Goal: Information Seeking & Learning: Learn about a topic

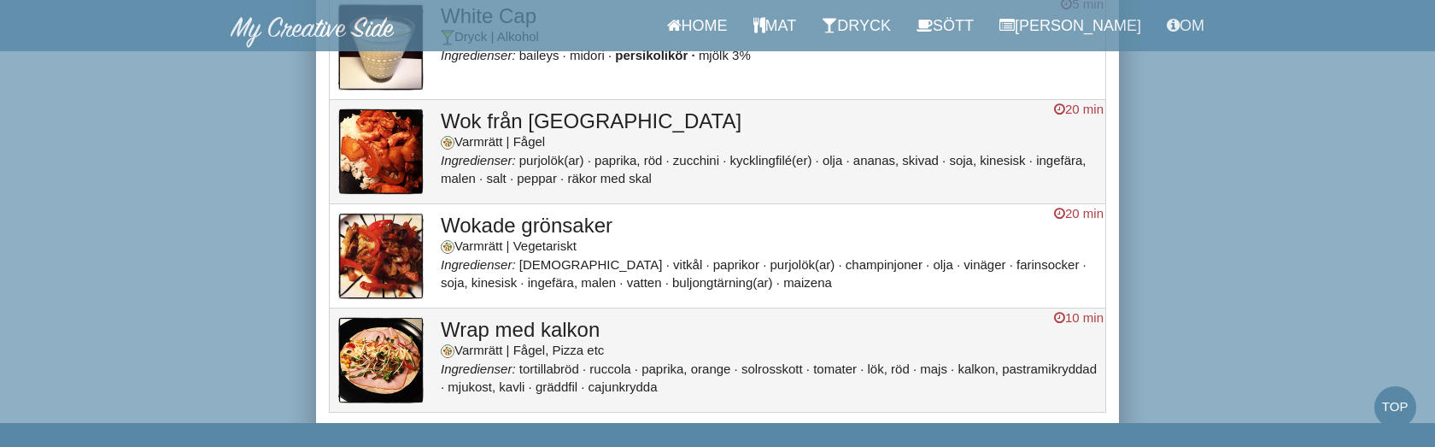
scroll to position [17986, 0]
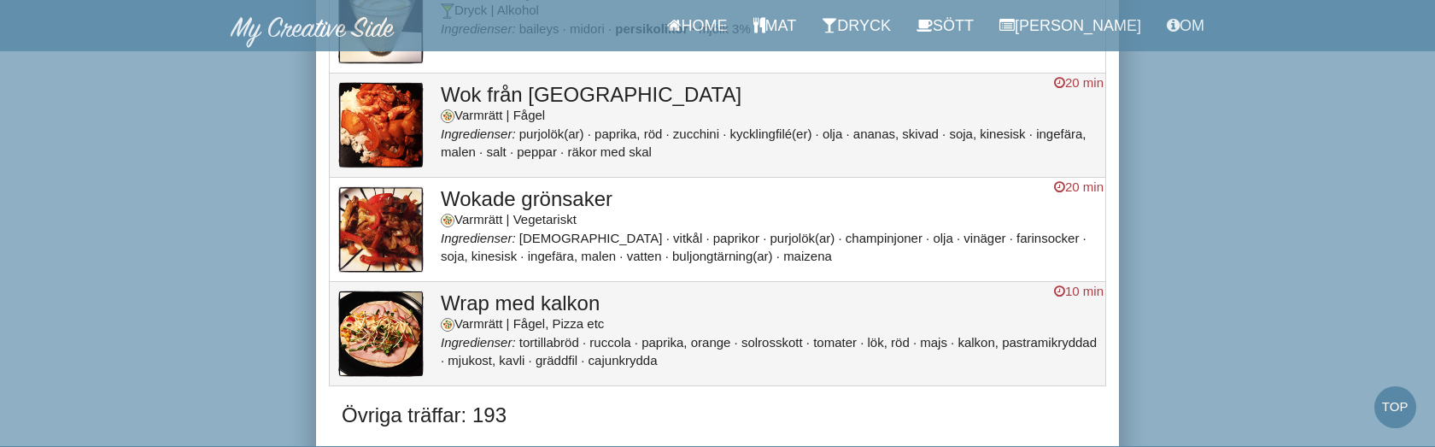
scroll to position [18036, 0]
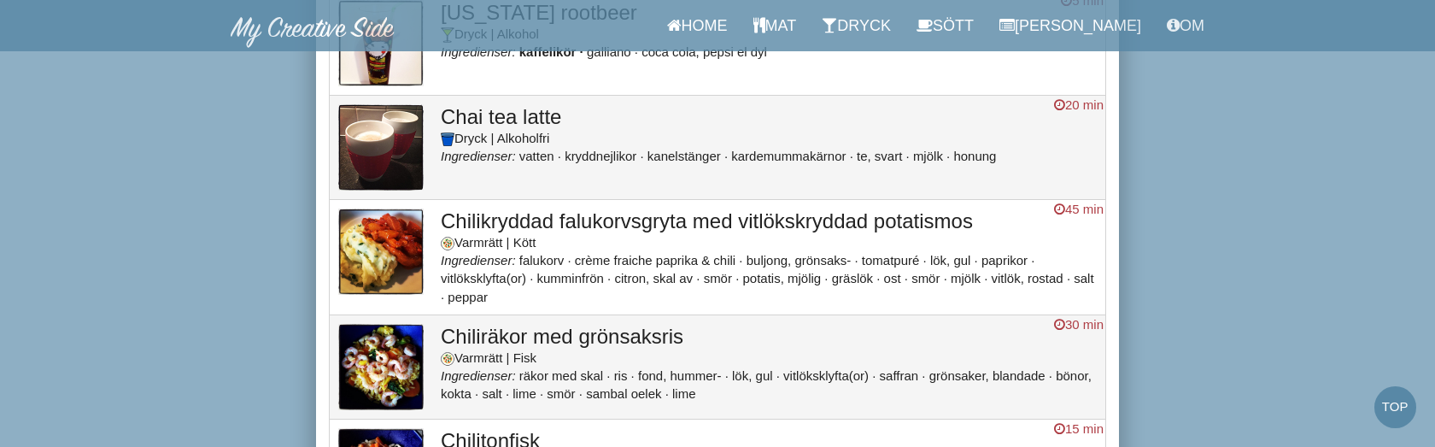
scroll to position [1875, 0]
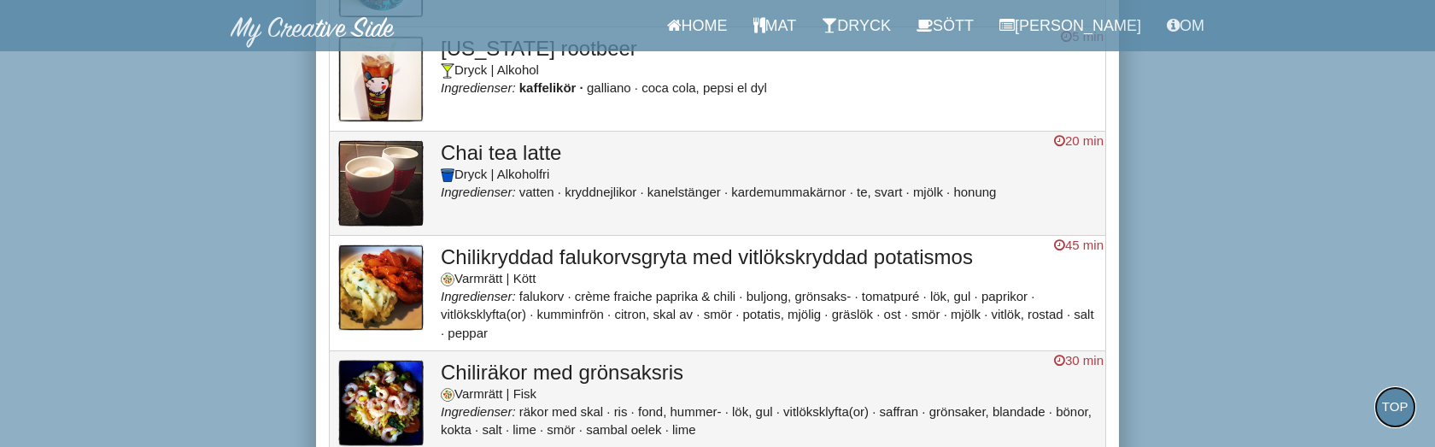
click at [1400, 408] on link "Top" at bounding box center [1396, 407] width 42 height 42
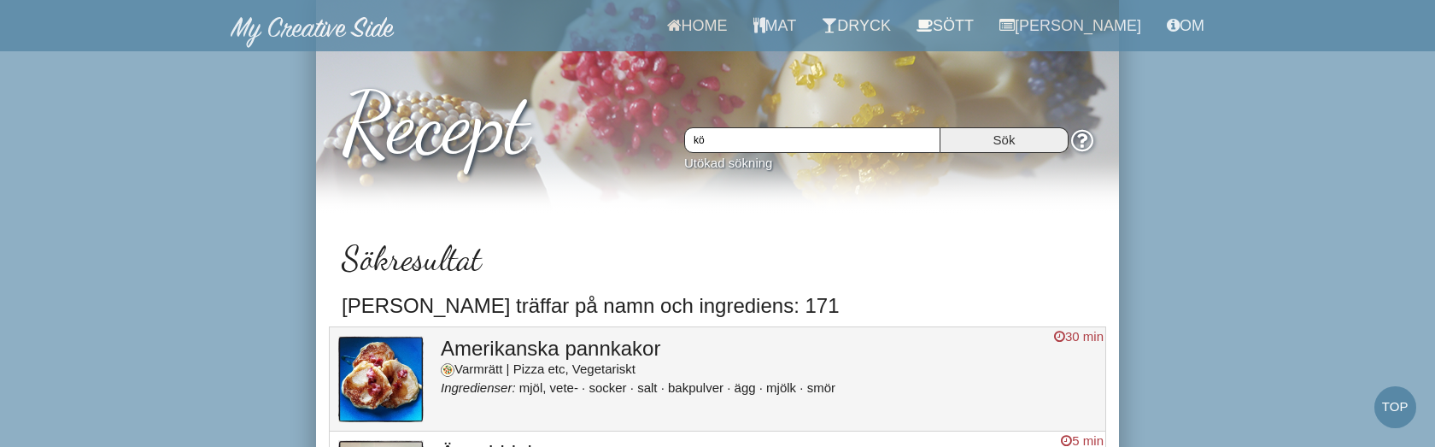
click at [810, 133] on input "kö" at bounding box center [812, 140] width 256 height 26
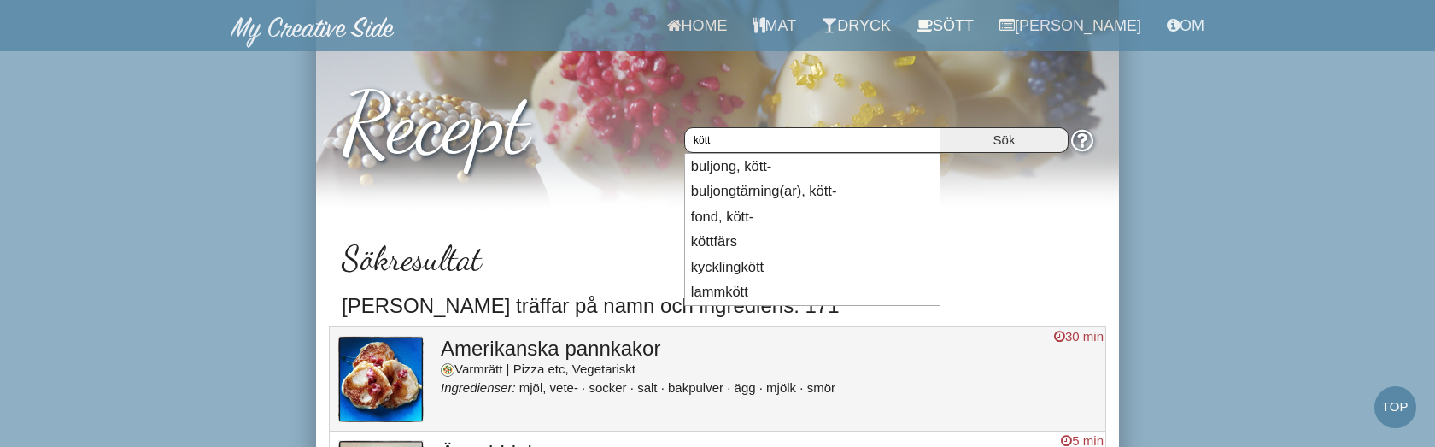
type input "kött"
click at [941, 127] on input "Sök" at bounding box center [1005, 140] width 128 height 26
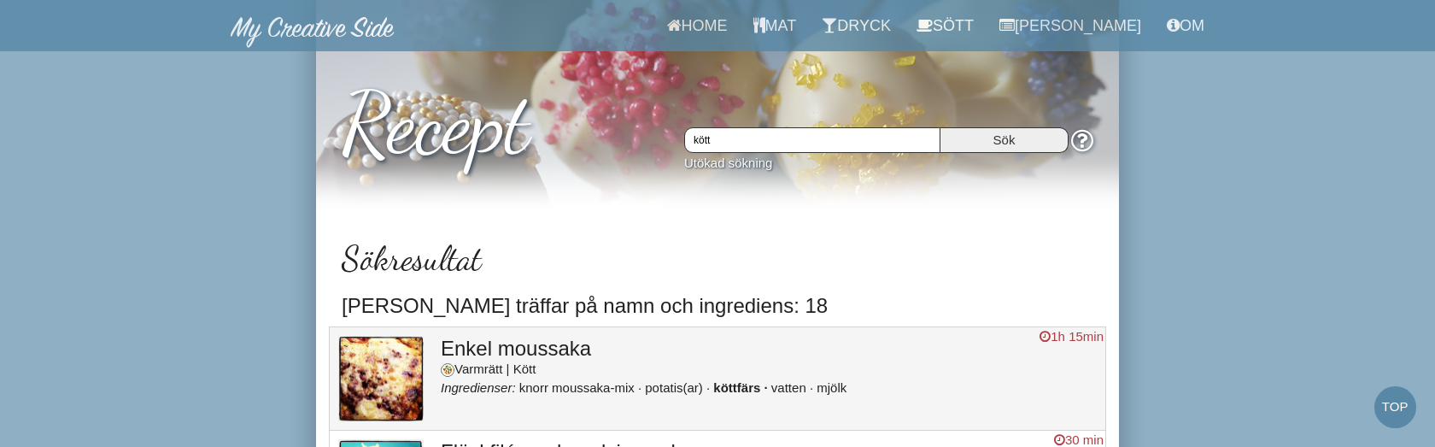
click at [533, 344] on h3 "Enkel moussaka" at bounding box center [769, 349] width 656 height 22
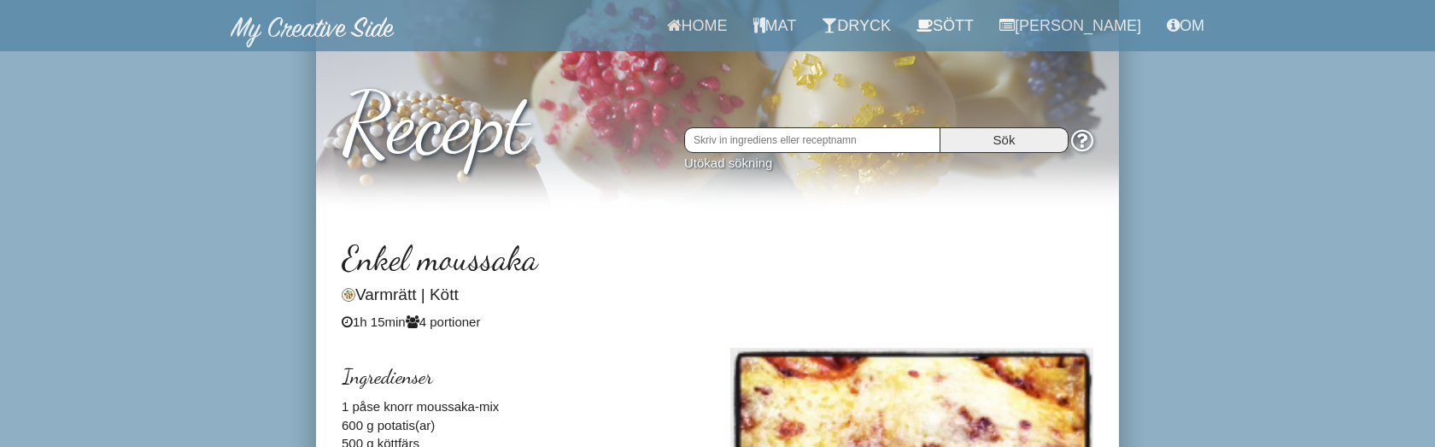
click at [855, 139] on input "text" at bounding box center [812, 140] width 256 height 26
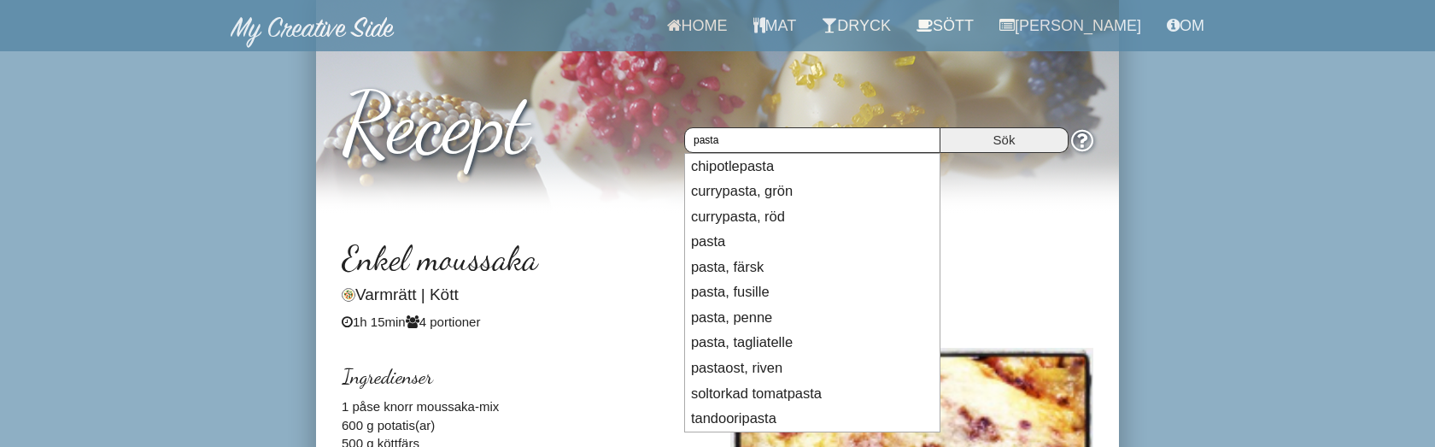
type input "pasta"
click at [941, 127] on input "Sök" at bounding box center [1005, 140] width 128 height 26
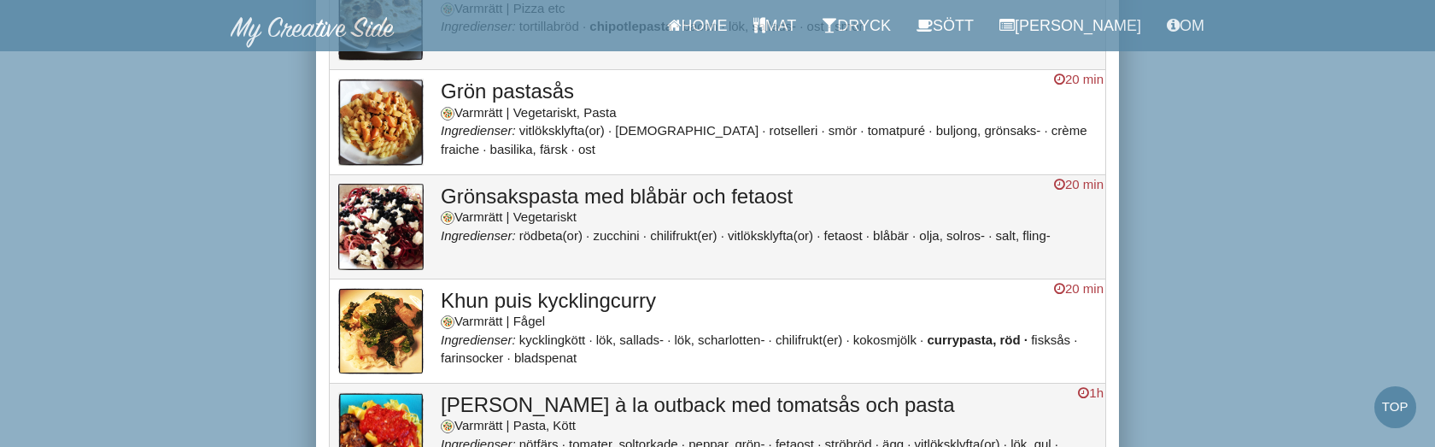
scroll to position [784, 0]
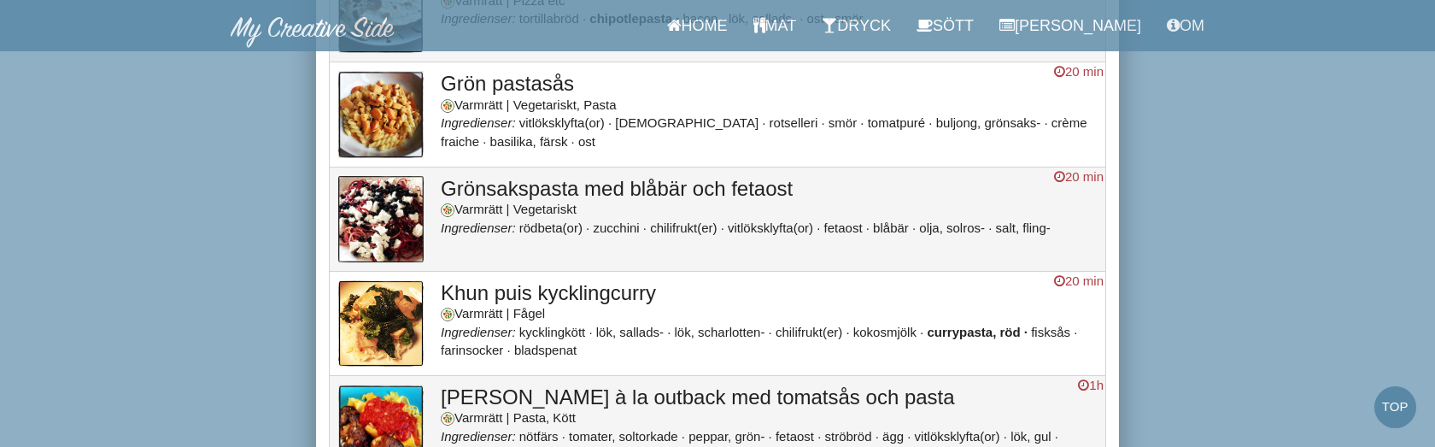
click at [696, 186] on h3 "Grönsakspasta med blåbär och fetaost" at bounding box center [769, 189] width 656 height 22
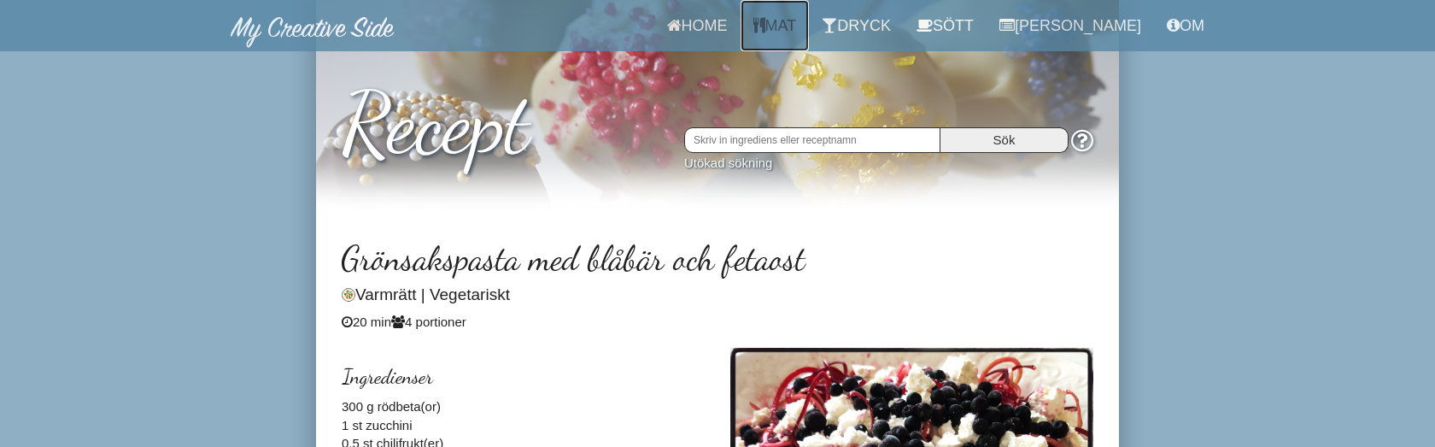
click at [790, 29] on link "Mat" at bounding box center [775, 25] width 69 height 51
